Goal: Information Seeking & Learning: Learn about a topic

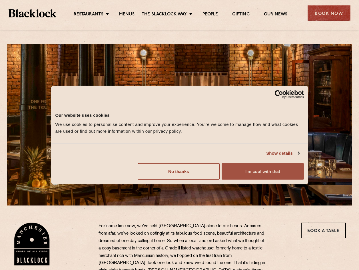
click at [266, 173] on button "I'm cool with that" at bounding box center [263, 171] width 82 height 17
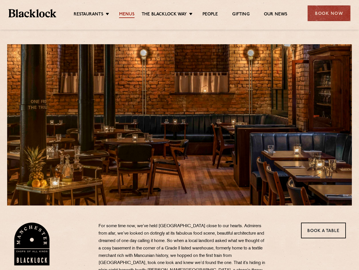
click at [124, 14] on link "Menus" at bounding box center [126, 15] width 15 height 6
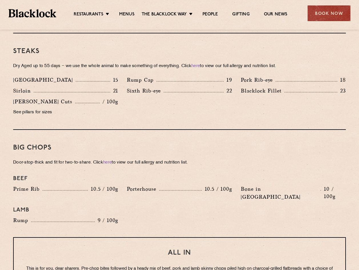
scroll to position [533, 0]
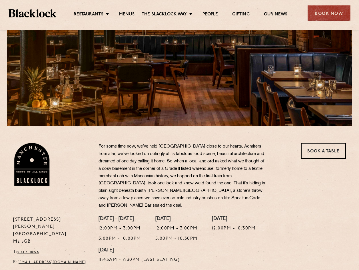
scroll to position [29, 0]
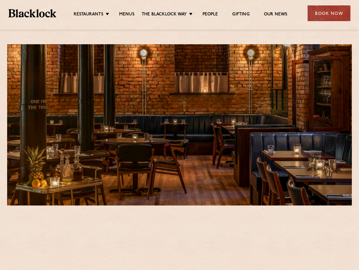
click at [125, 9] on ul "Restaurants Soho City Shoreditch Covent Garden Canary Wharf Manchester Birmingh…" at bounding box center [180, 13] width 249 height 9
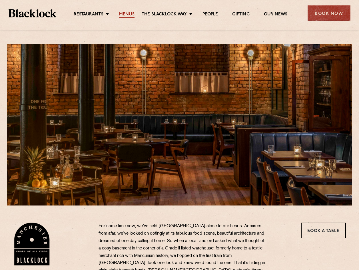
click at [126, 16] on link "Menus" at bounding box center [126, 15] width 15 height 6
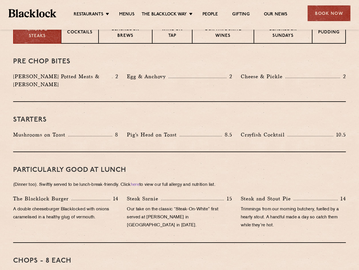
scroll to position [257, 0]
